Goal: Obtain resource: Obtain resource

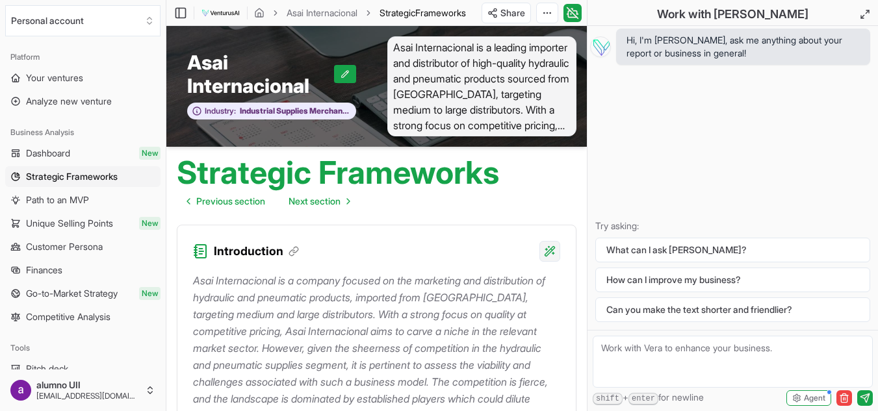
click at [551, 253] on html "We value your privacy We use cookies to enhance your browsing experience, serve…" at bounding box center [439, 205] width 878 height 411
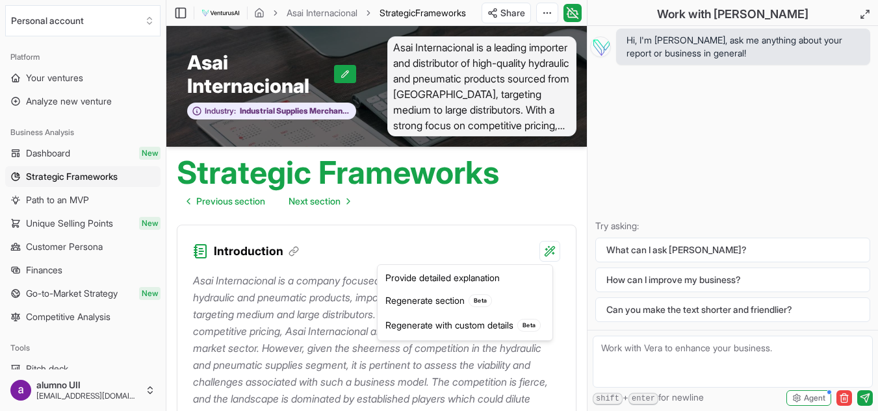
click at [504, 212] on html "We value your privacy We use cookies to enhance your browsing experience, serve…" at bounding box center [439, 205] width 878 height 411
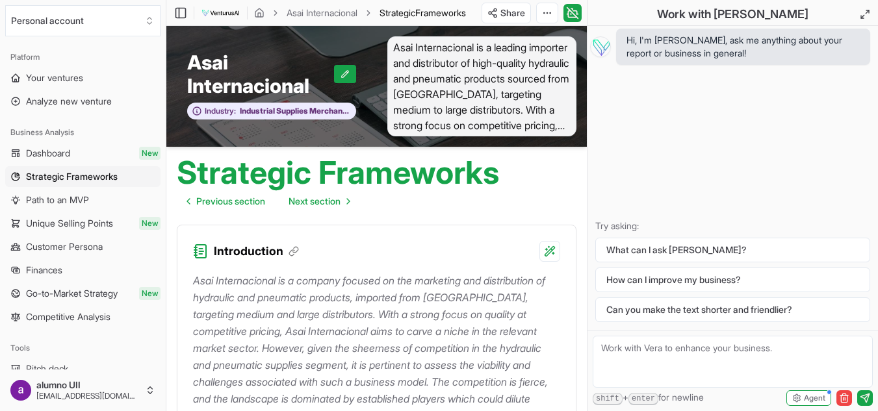
click at [553, 129] on span "Asai Internacional is a leading importer and distributor of high-quality hydrau…" at bounding box center [482, 86] width 190 height 100
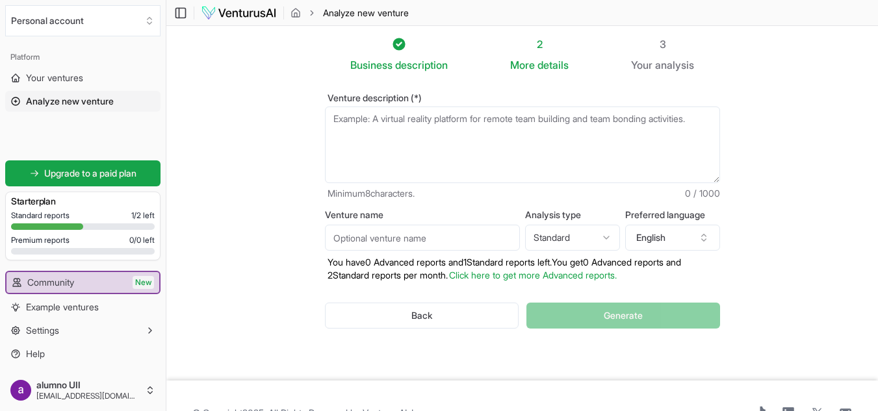
click at [354, 123] on textarea "Venture description (*)" at bounding box center [522, 145] width 395 height 77
paste textarea "soy asai internacional una empresa con base en [GEOGRAPHIC_DATA] con 3 años de …"
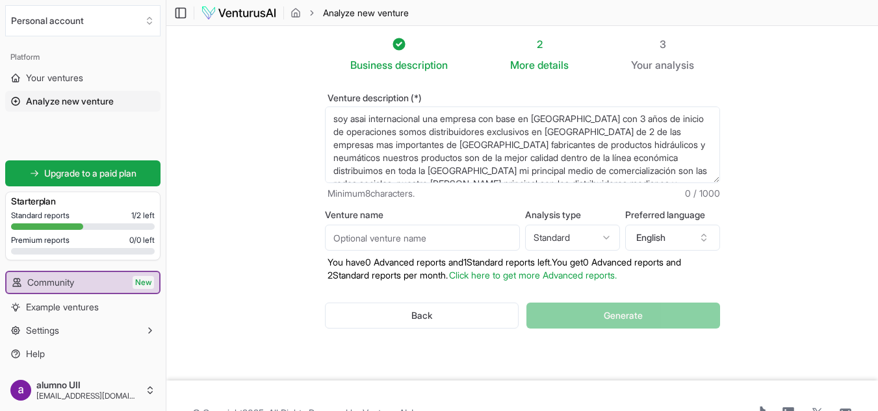
scroll to position [32, 0]
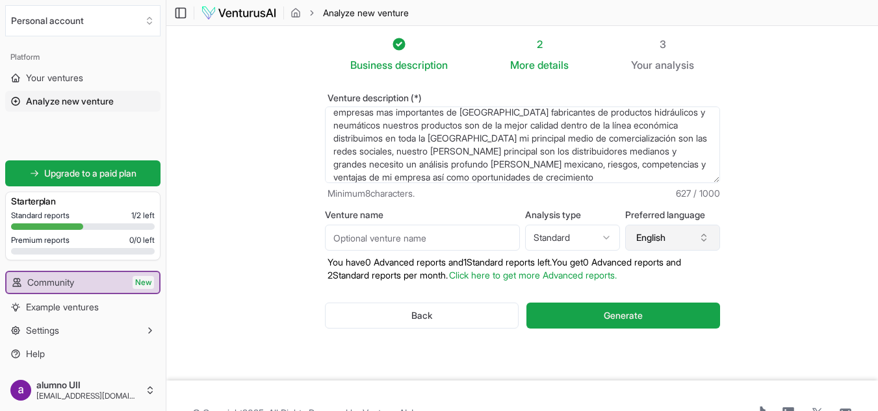
type textarea "soy asai internacional una empresa con base en [GEOGRAPHIC_DATA] con 3 años de …"
click at [706, 239] on icon "button" at bounding box center [703, 240] width 5 height 2
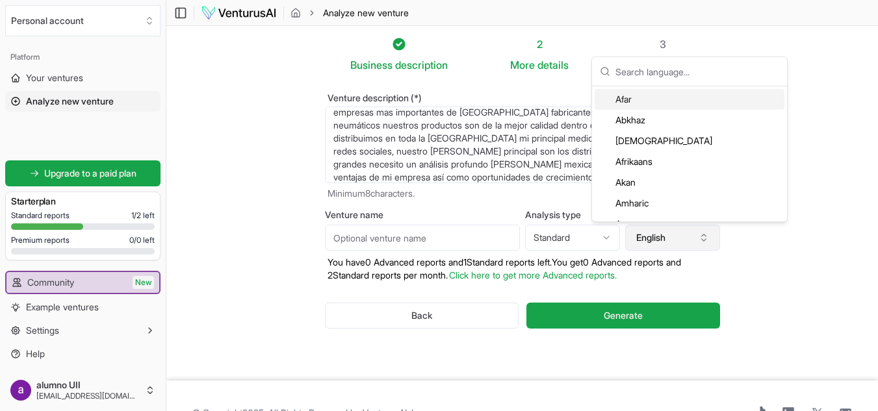
type input "e"
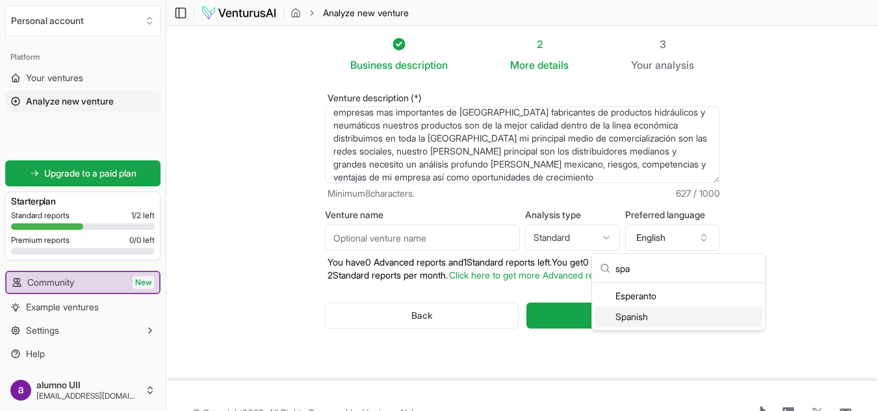
type input "spa"
click at [641, 321] on div "Spanish" at bounding box center [679, 317] width 168 height 21
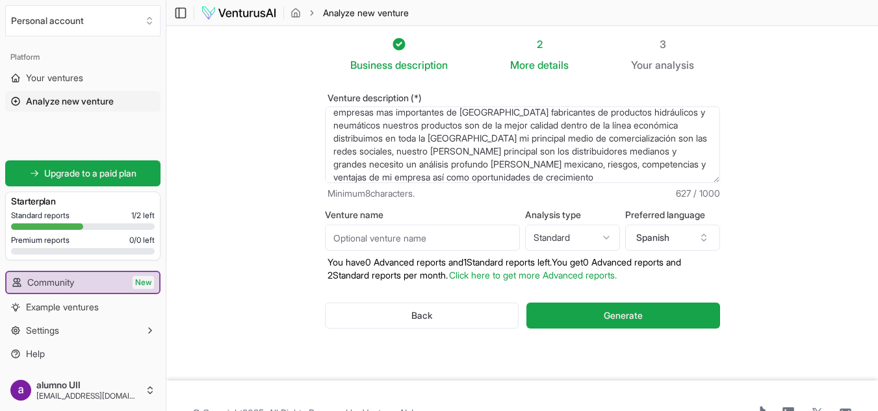
click at [441, 239] on input "Venture name" at bounding box center [422, 238] width 195 height 26
type input "S"
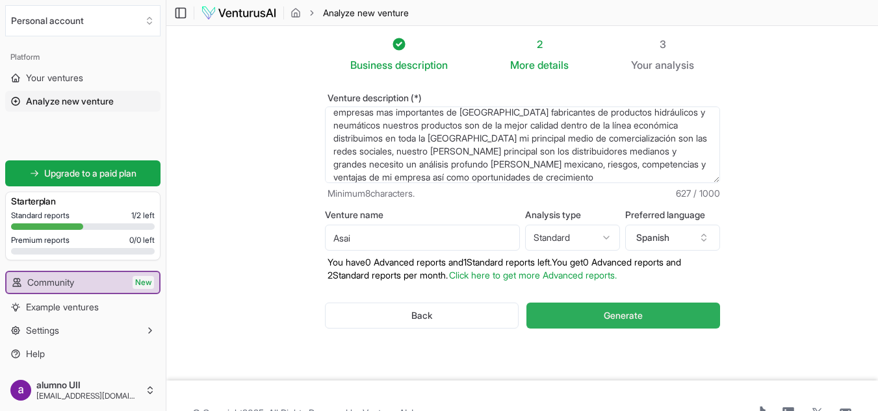
type input "Asai"
click at [643, 321] on button "Generate" at bounding box center [622, 316] width 193 height 26
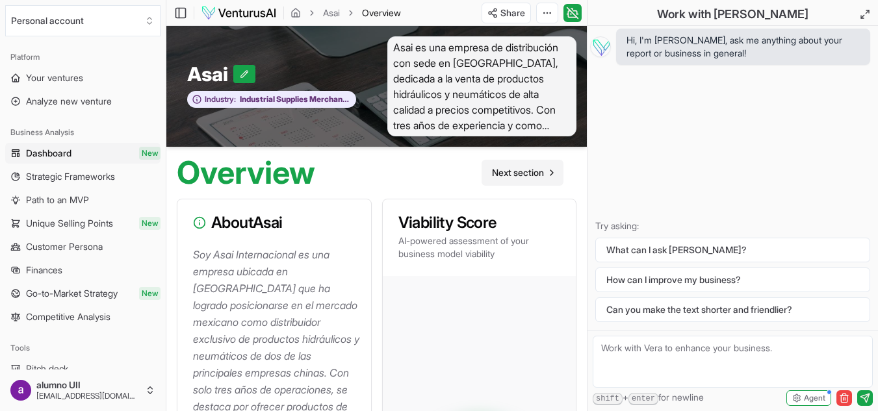
click at [521, 174] on span "Next section" at bounding box center [518, 172] width 52 height 13
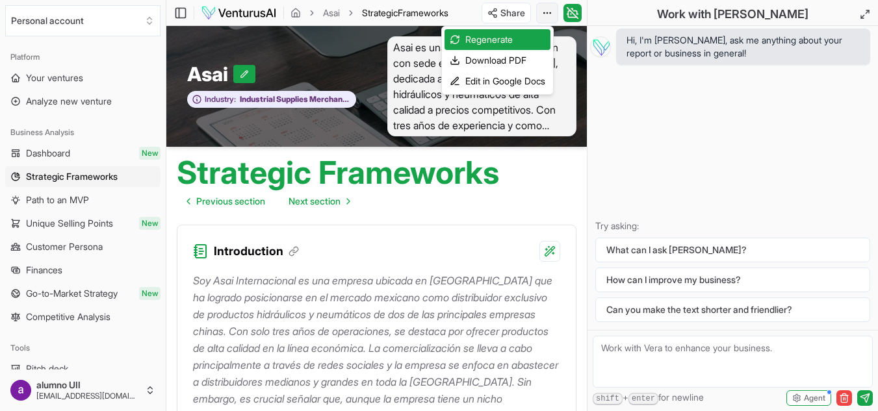
click at [544, 11] on html "We value your privacy We use cookies to enhance your browsing experience, serve…" at bounding box center [439, 205] width 878 height 411
click at [471, 60] on div "Download PDF" at bounding box center [498, 60] width 106 height 21
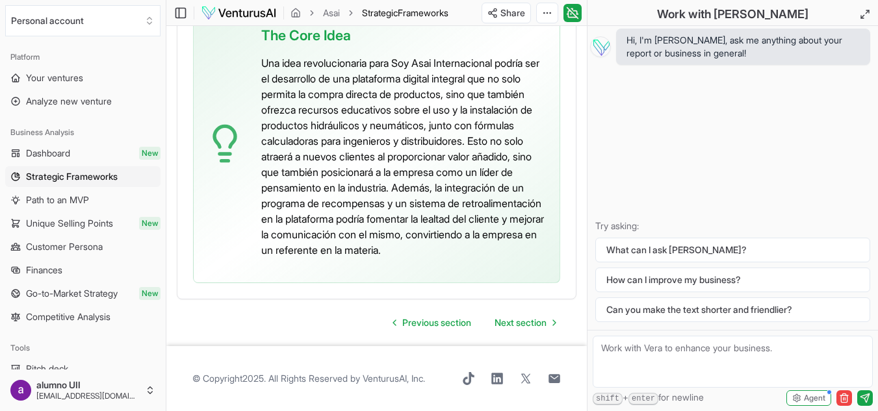
scroll to position [4215, 0]
click at [541, 330] on span "Next section" at bounding box center [521, 323] width 52 height 13
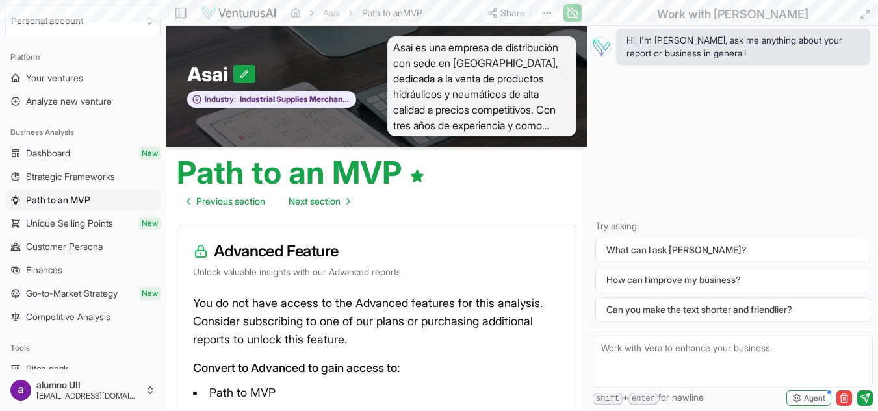
scroll to position [4215, 0]
